Goal: Navigation & Orientation: Find specific page/section

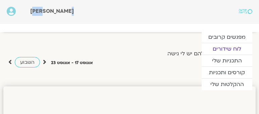
drag, startPoint x: 0, startPoint y: 0, endPoint x: 226, endPoint y: 47, distance: 231.0
click at [226, 47] on link "לוח שידורים" at bounding box center [227, 48] width 51 height 11
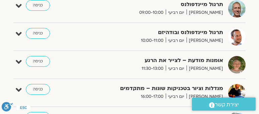
scroll to position [269, 0]
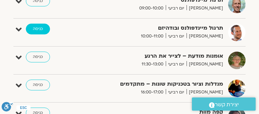
click at [38, 25] on link "כניסה" at bounding box center [38, 29] width 24 height 11
